Goal: Transaction & Acquisition: Purchase product/service

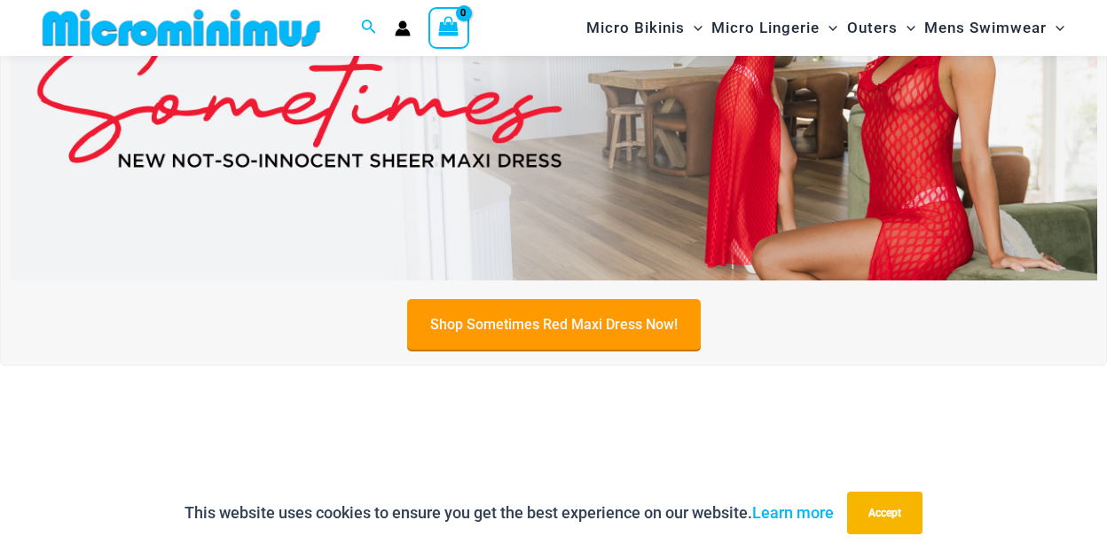
scroll to position [252, 0]
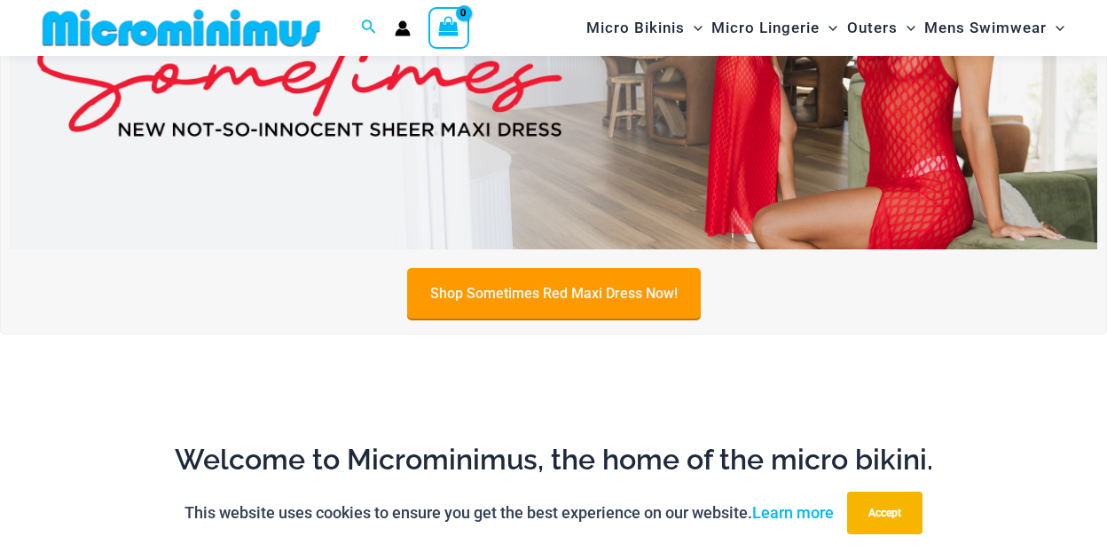
click at [534, 303] on link "Shop Sometimes Red Maxi Dress Now!" at bounding box center [553, 293] width 293 height 51
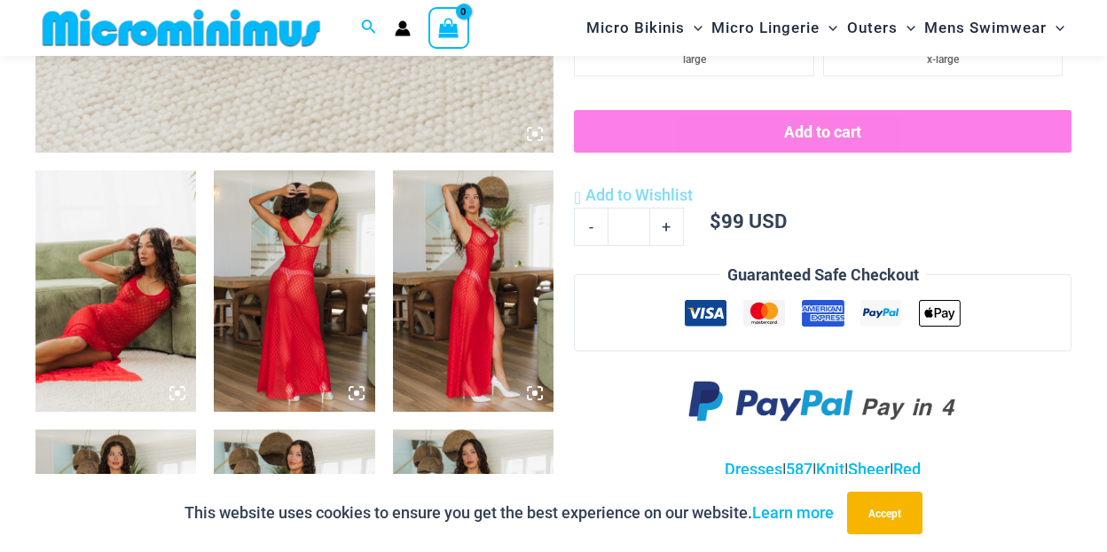
scroll to position [786, 0]
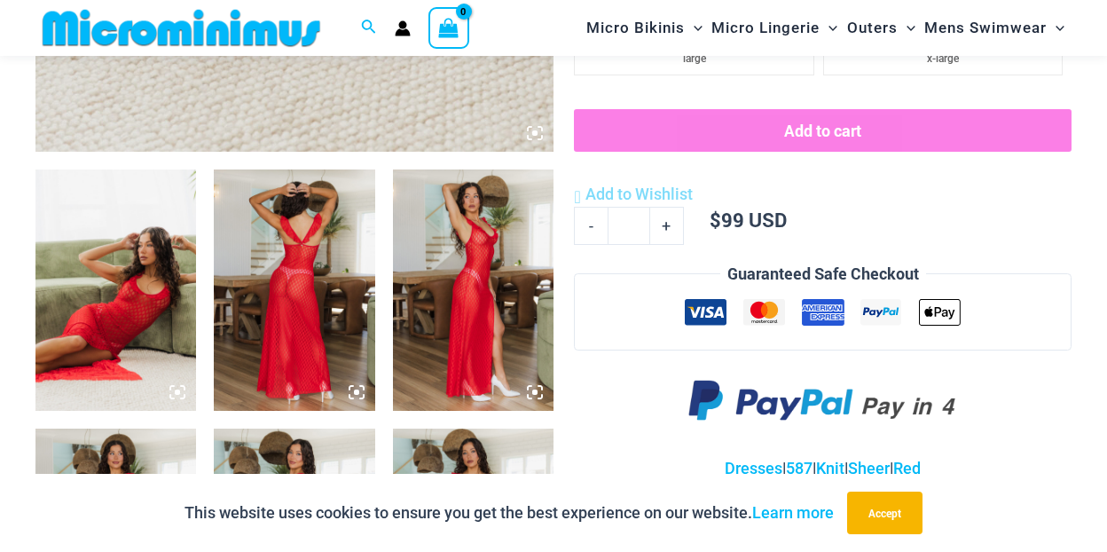
click at [114, 296] on img at bounding box center [115, 289] width 160 height 241
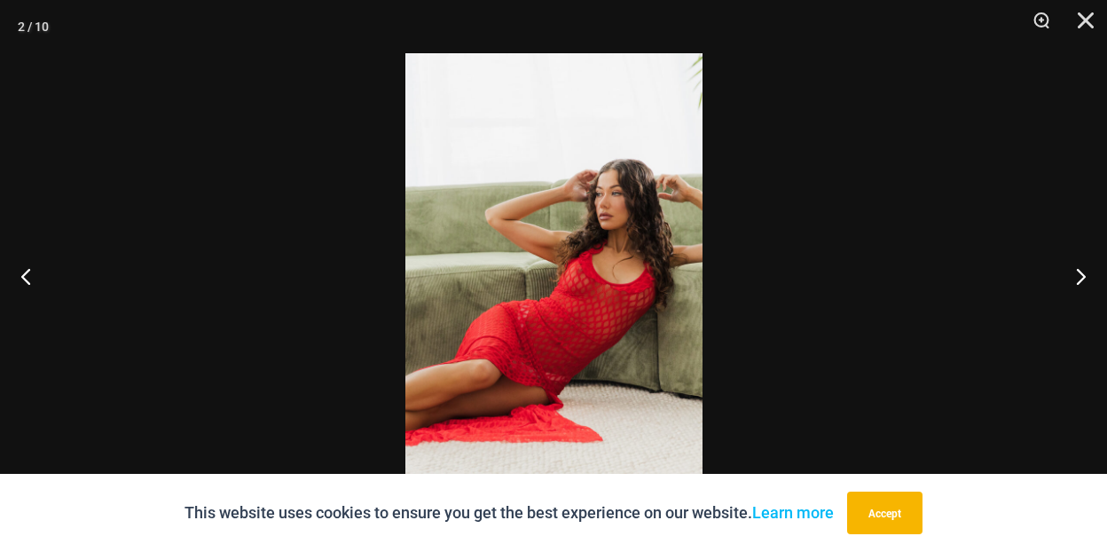
click at [580, 274] on img at bounding box center [553, 275] width 297 height 445
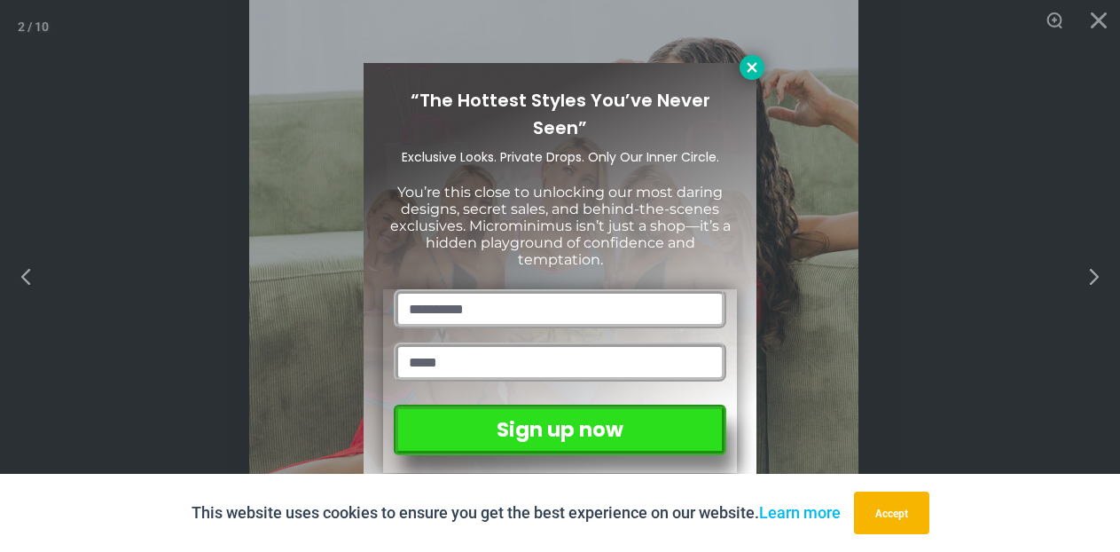
click at [740, 63] on button at bounding box center [751, 67] width 25 height 25
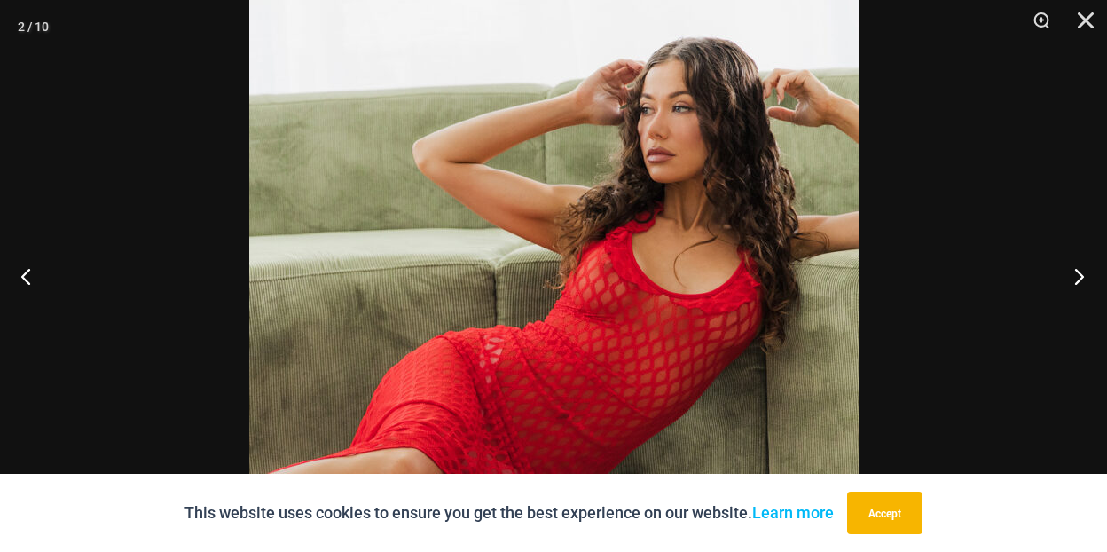
click at [1080, 274] on button "Next" at bounding box center [1073, 275] width 67 height 89
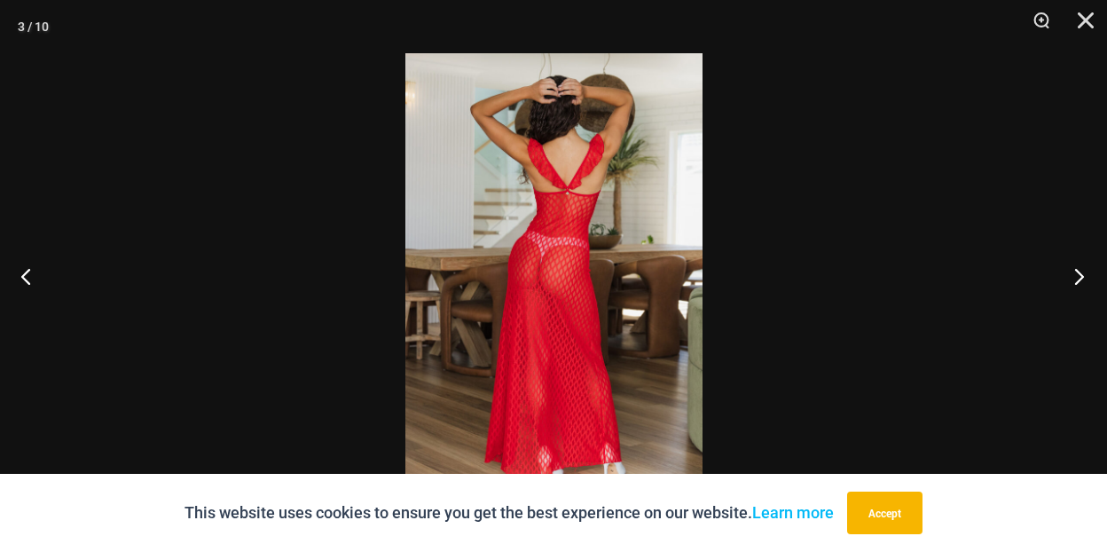
click at [1080, 274] on button "Next" at bounding box center [1073, 275] width 67 height 89
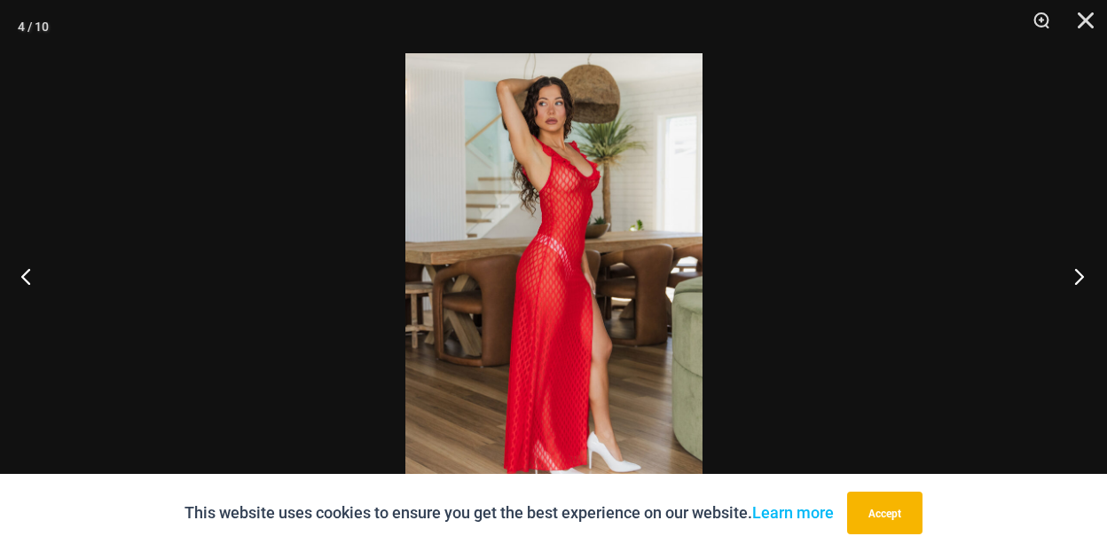
click at [1080, 274] on button "Next" at bounding box center [1073, 275] width 67 height 89
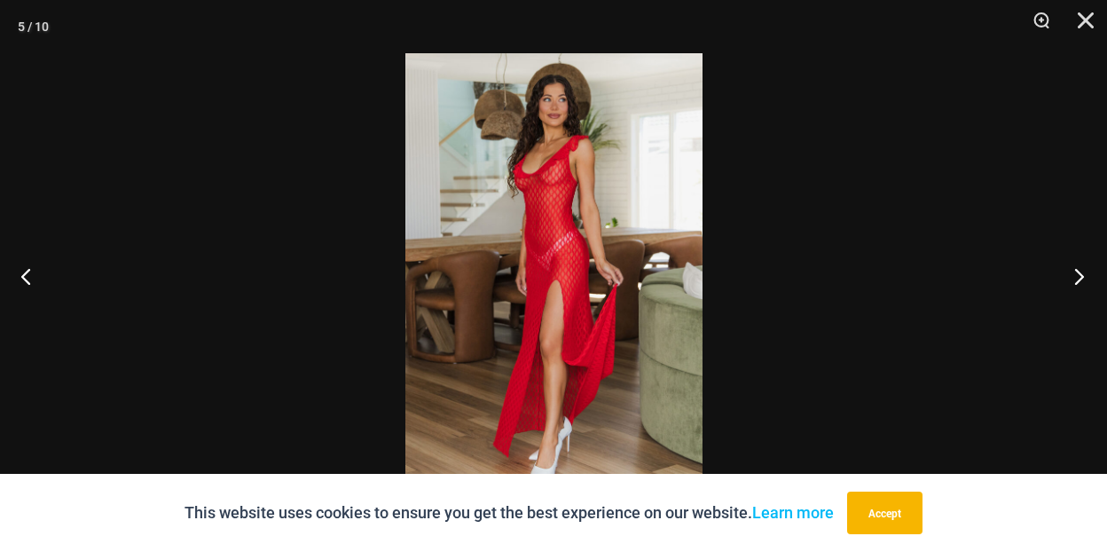
click at [1080, 274] on button "Next" at bounding box center [1073, 275] width 67 height 89
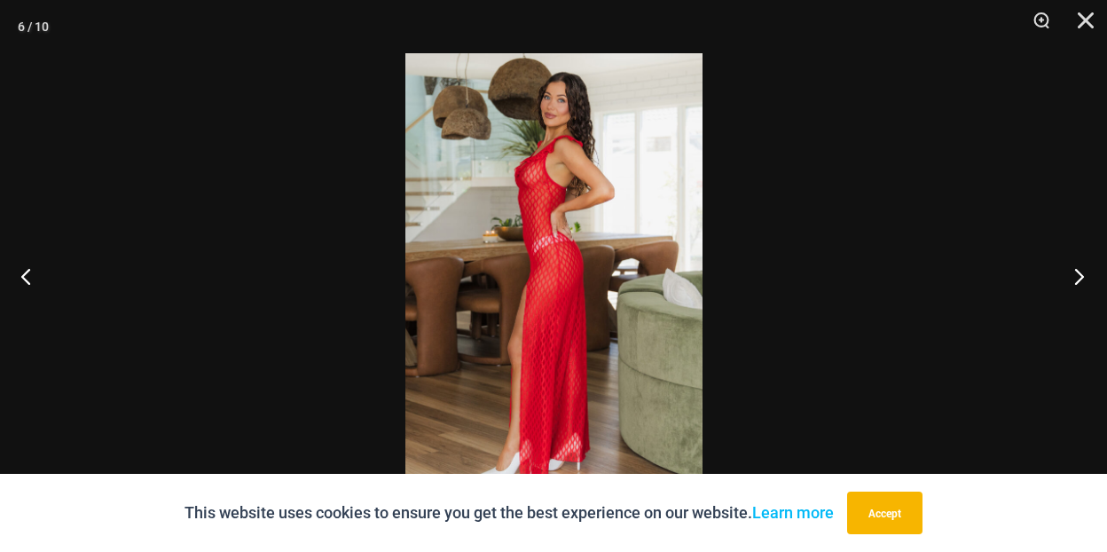
click at [1080, 274] on button "Next" at bounding box center [1073, 275] width 67 height 89
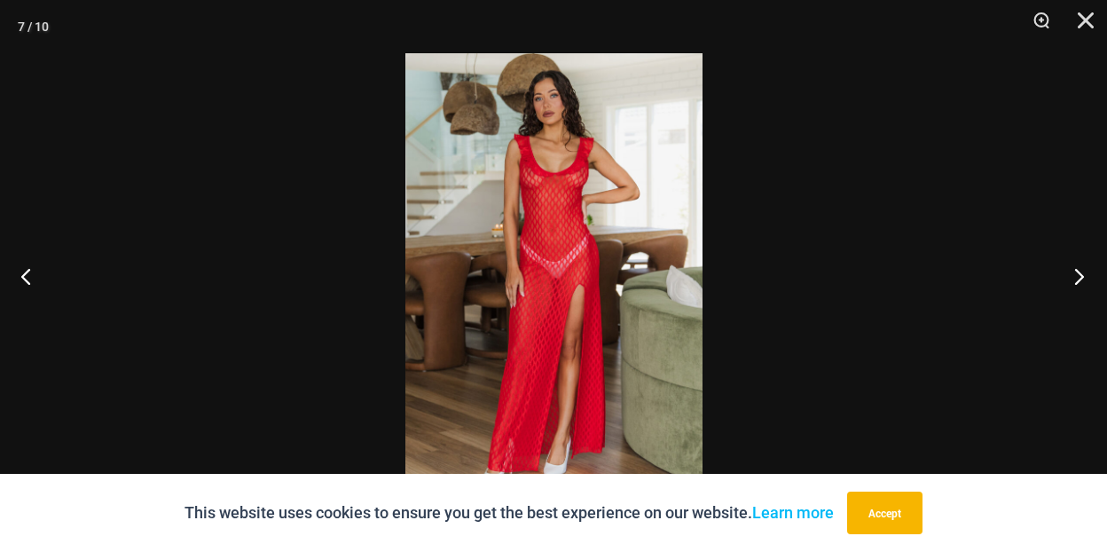
click at [1080, 274] on button "Next" at bounding box center [1073, 275] width 67 height 89
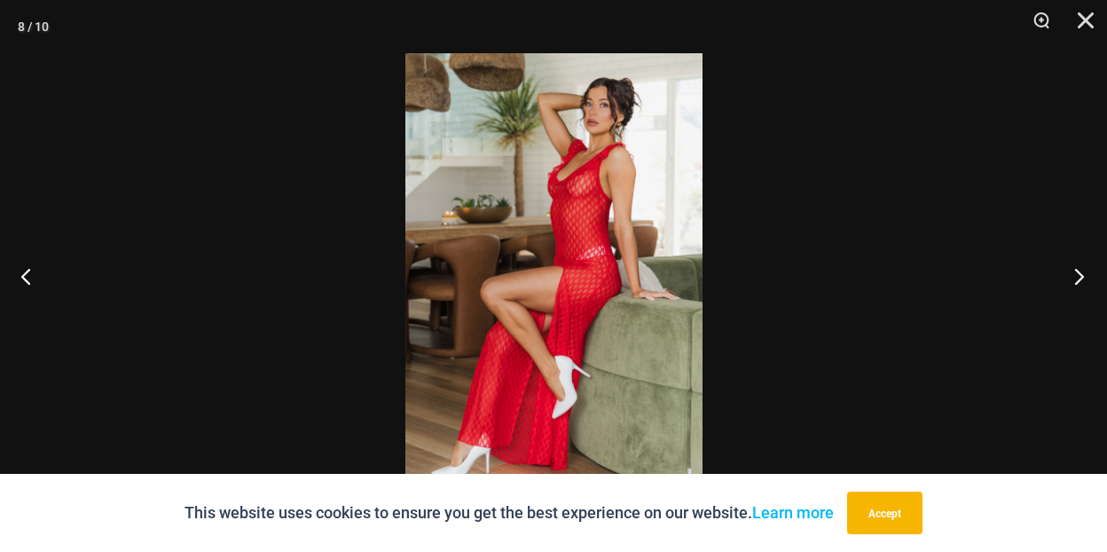
click at [1080, 274] on button "Next" at bounding box center [1073, 275] width 67 height 89
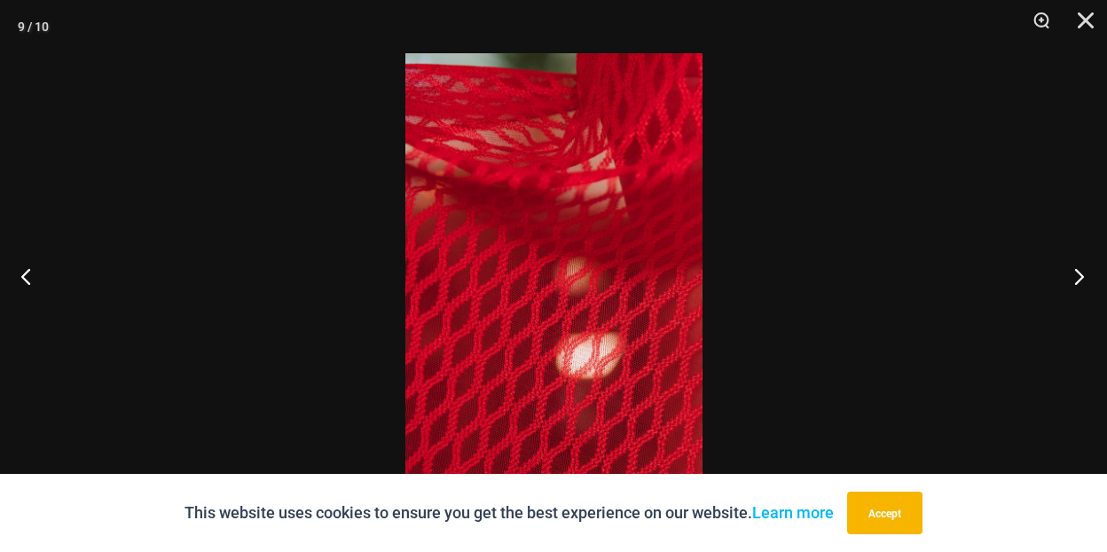
click at [1080, 274] on button "Next" at bounding box center [1073, 275] width 67 height 89
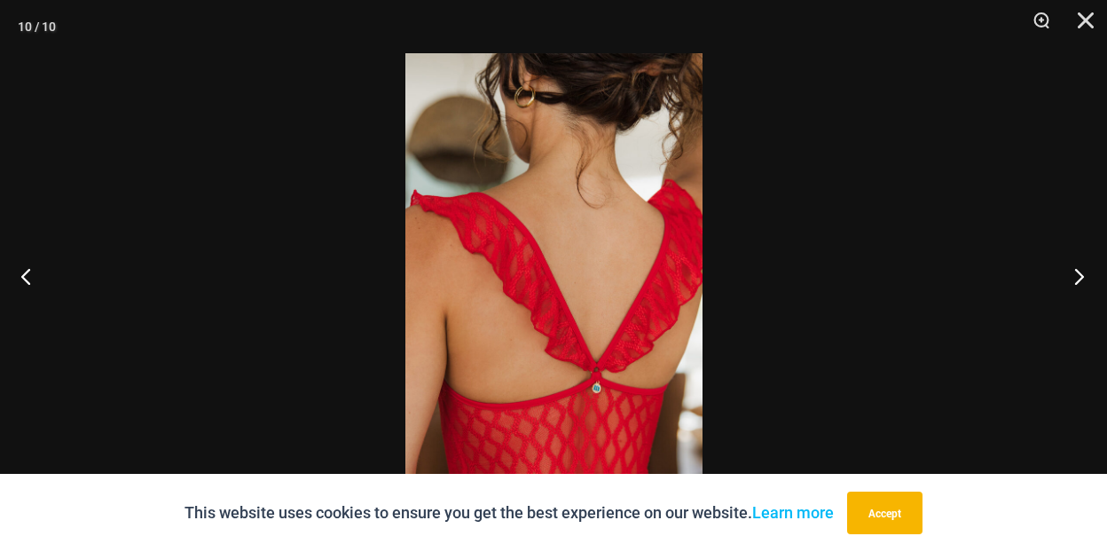
click at [1080, 274] on button "Next" at bounding box center [1073, 275] width 67 height 89
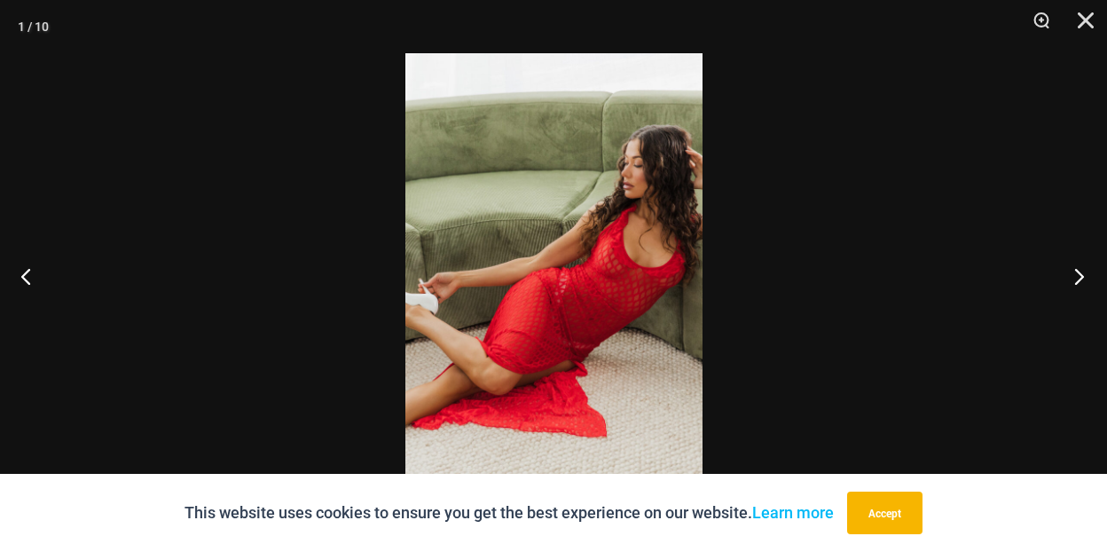
click at [1080, 274] on button "Next" at bounding box center [1073, 275] width 67 height 89
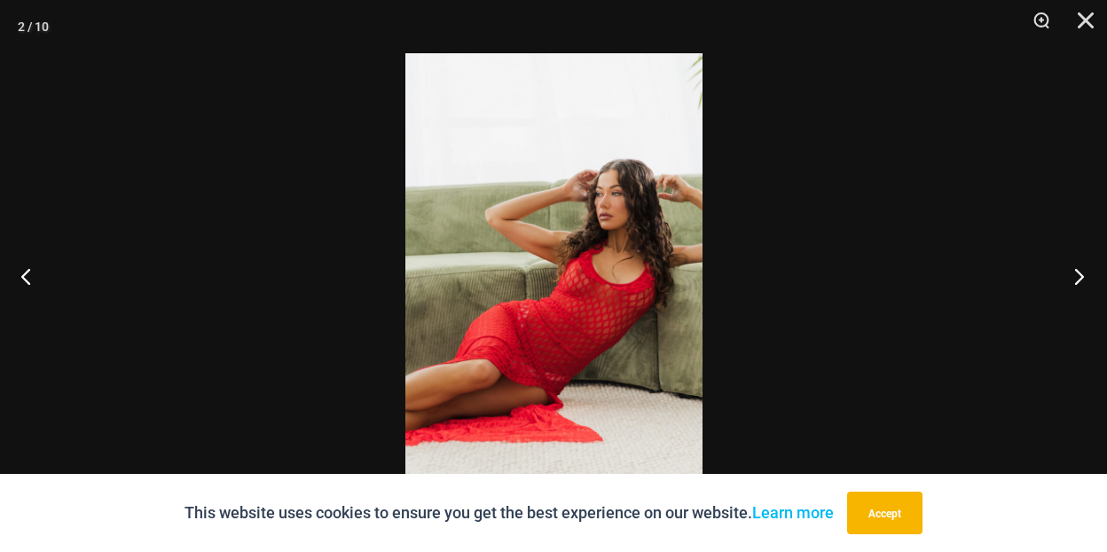
click at [1080, 273] on button "Next" at bounding box center [1073, 275] width 67 height 89
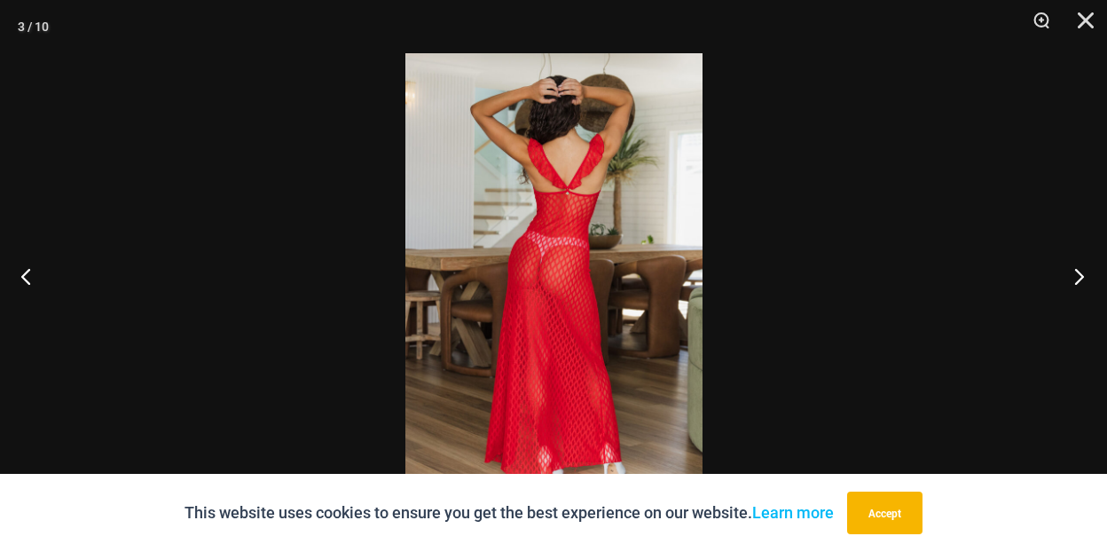
click at [1080, 273] on button "Next" at bounding box center [1073, 275] width 67 height 89
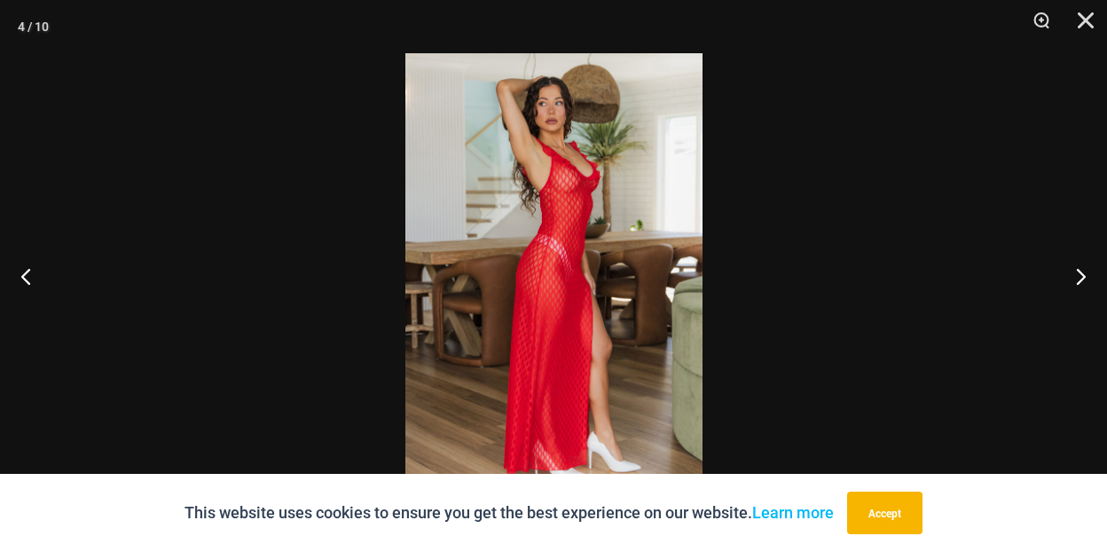
click at [944, 246] on div at bounding box center [553, 276] width 1107 height 552
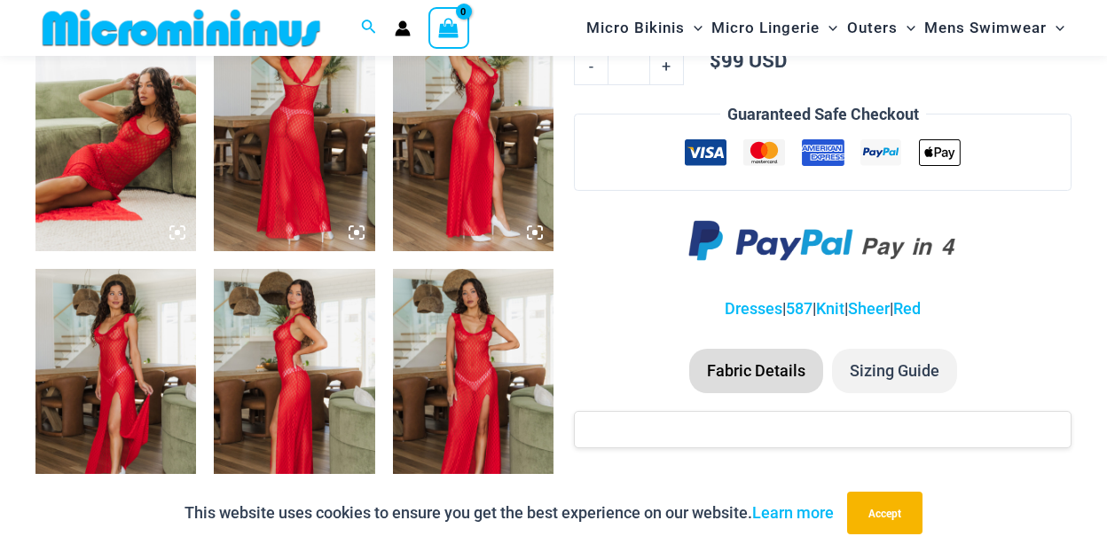
scroll to position [875, 0]
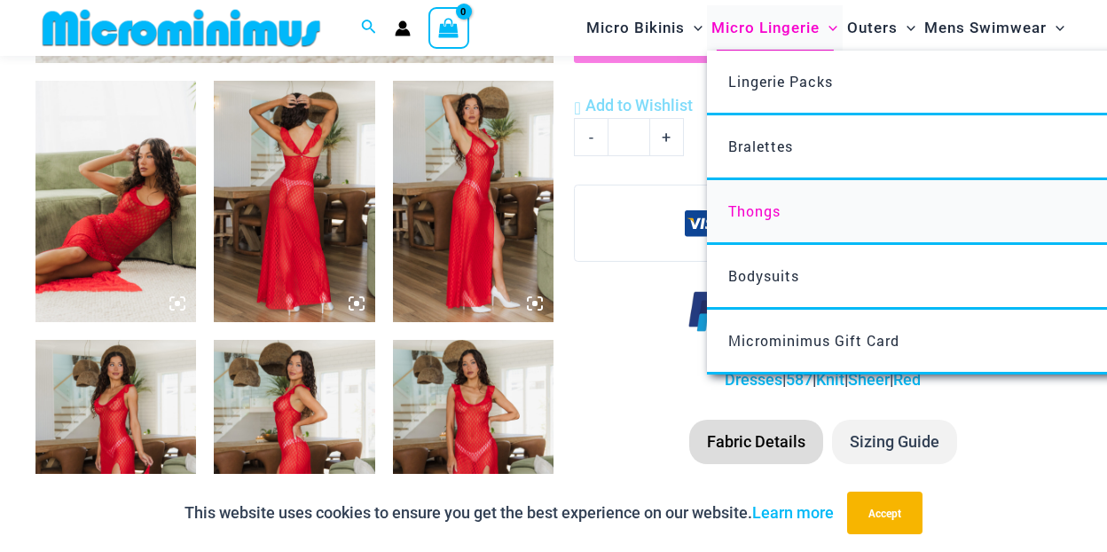
click at [765, 208] on span "Thongs" at bounding box center [754, 210] width 52 height 19
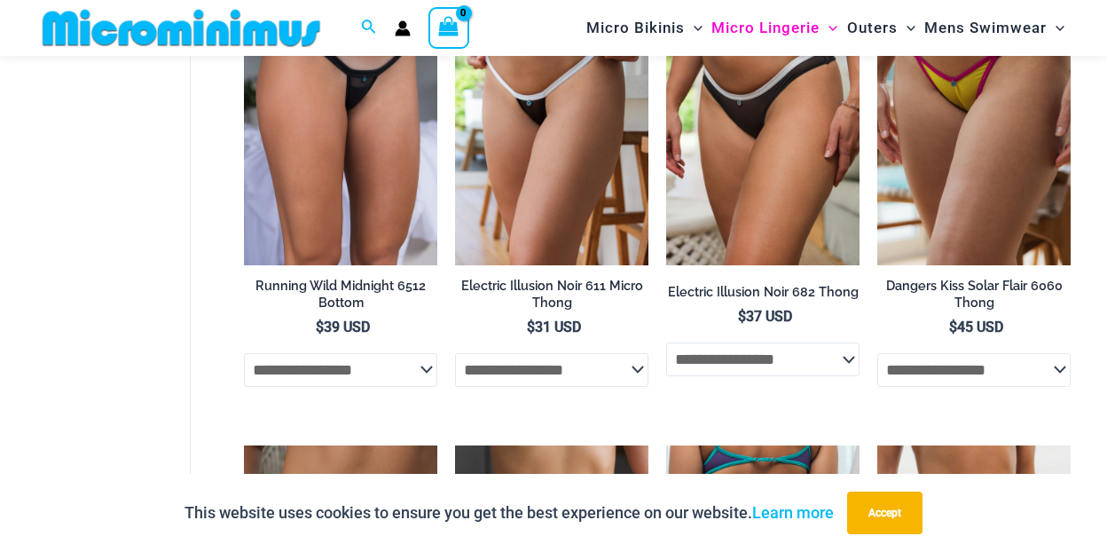
scroll to position [604, 0]
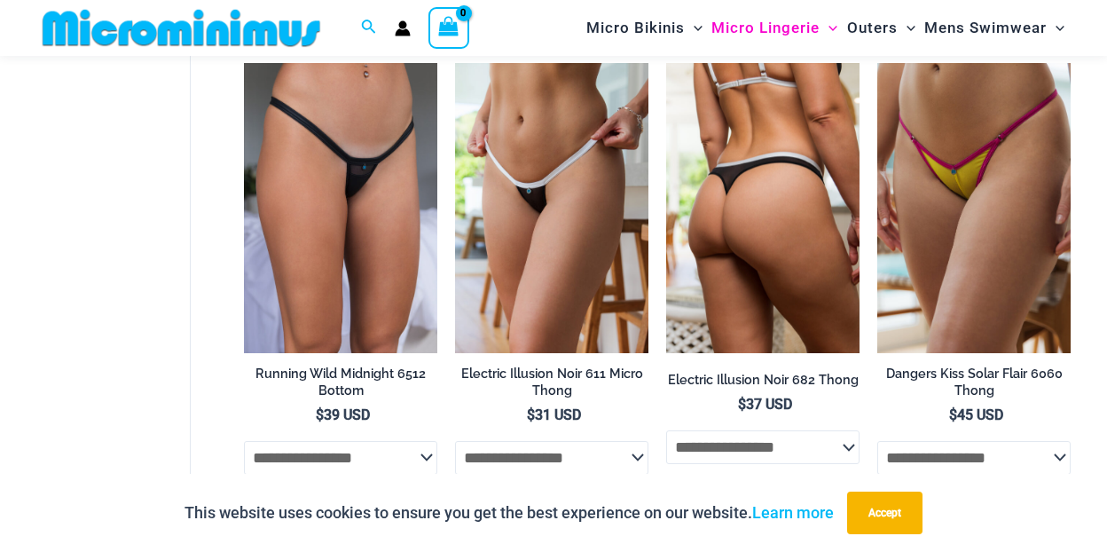
click at [777, 457] on select "**********" at bounding box center [762, 447] width 193 height 34
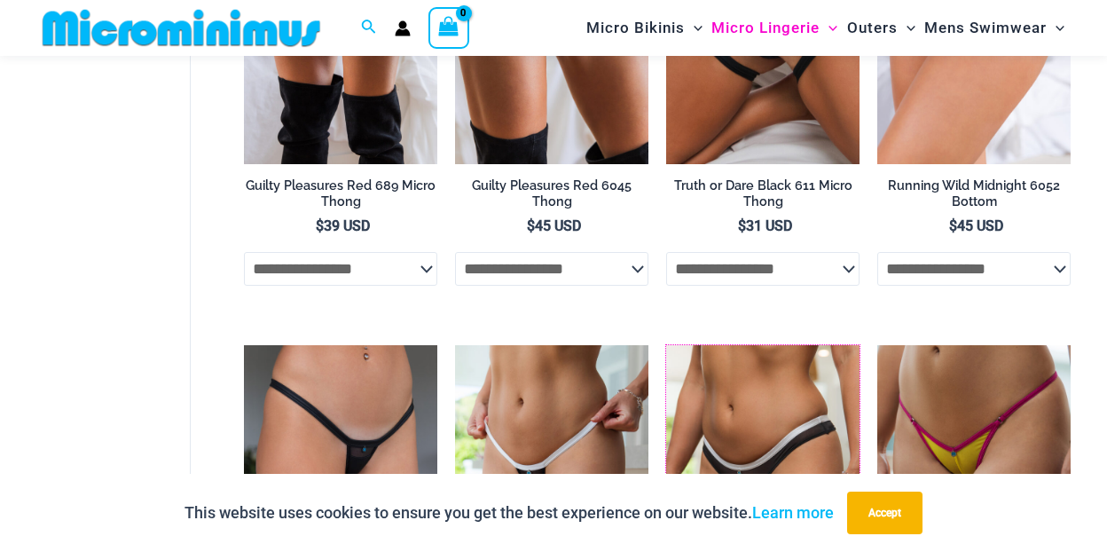
scroll to position [0, 0]
